Goal: Check status: Check status

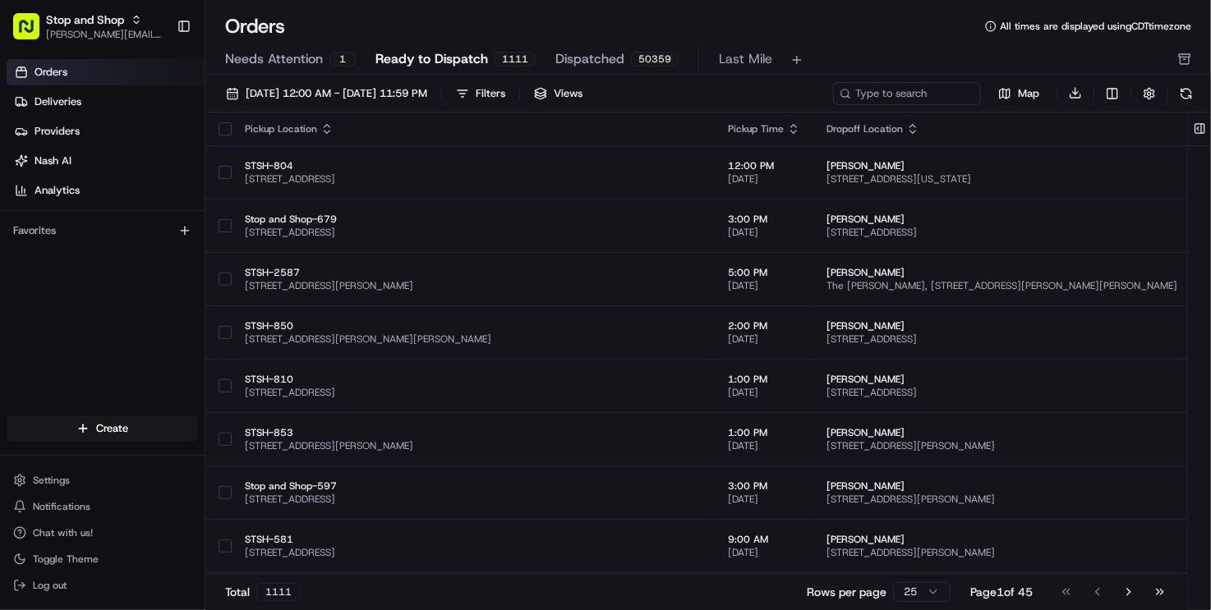
click at [844, 44] on div "Orders All times are displayed using CDT timezone Needs Attention 1 Ready to Di…" at bounding box center [707, 44] width 1005 height 62
